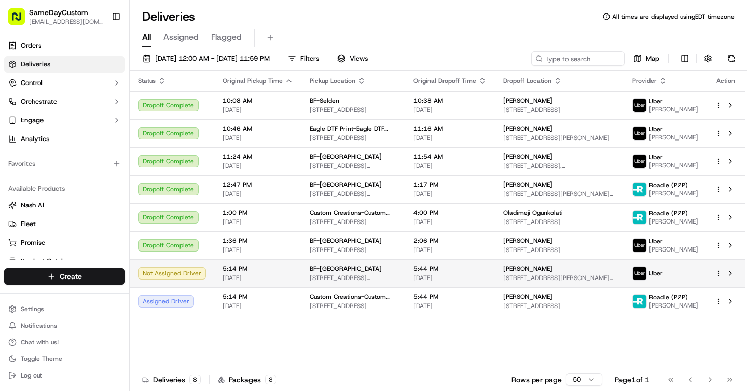
click at [432, 273] on div "5:44 PM [DATE]" at bounding box center [450, 274] width 73 height 18
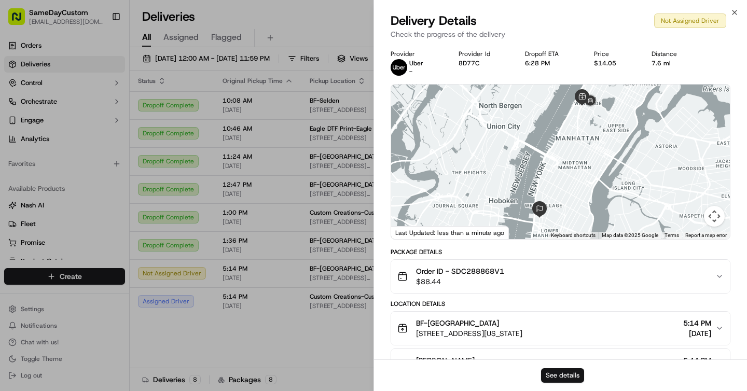
click at [553, 375] on button "See details" at bounding box center [562, 375] width 43 height 15
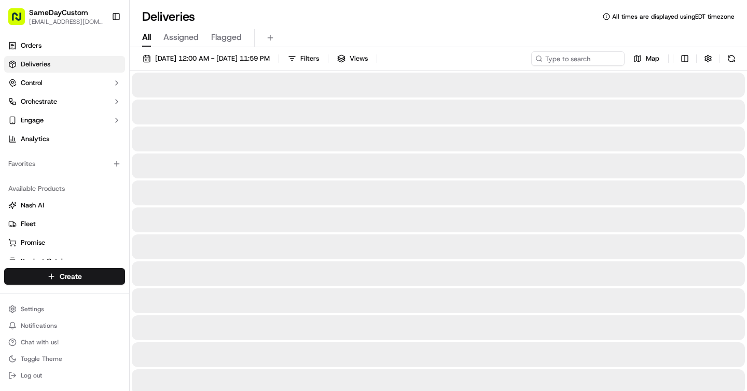
click at [353, 102] on div at bounding box center [438, 112] width 613 height 25
